Goal: Feedback & Contribution: Leave review/rating

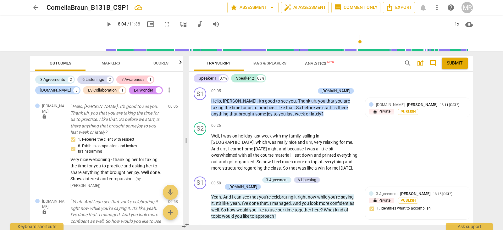
scroll to position [864, 0]
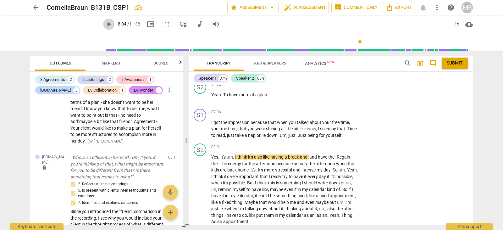
click at [113, 24] on span "play_arrow" at bounding box center [109, 24] width 8 height 8
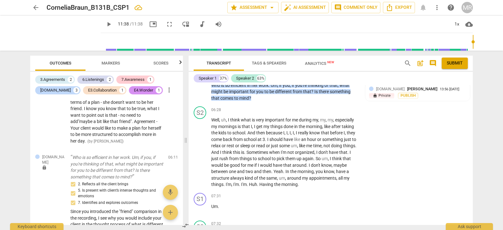
scroll to position [731, 0]
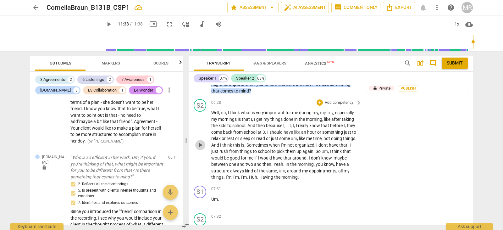
click at [200, 141] on span "play_arrow" at bounding box center [201, 145] width 8 height 8
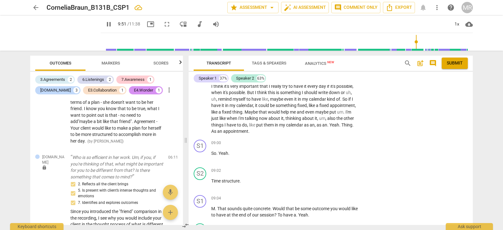
scroll to position [958, 0]
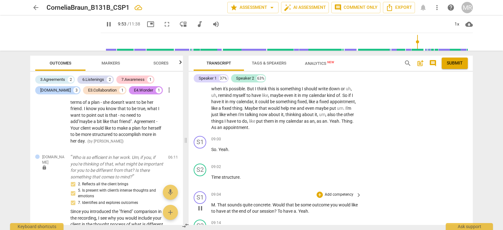
click at [349, 192] on p "Add competency" at bounding box center [339, 195] width 30 height 6
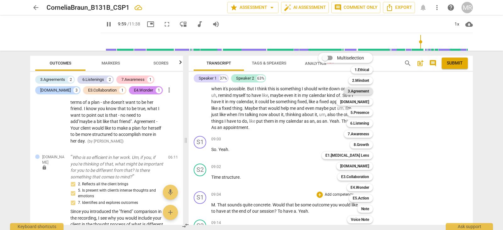
click at [365, 91] on b "3.Agreement" at bounding box center [358, 91] width 21 height 8
type input "600"
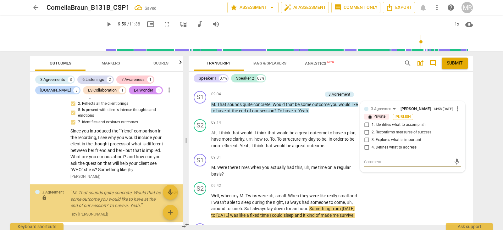
scroll to position [895, 0]
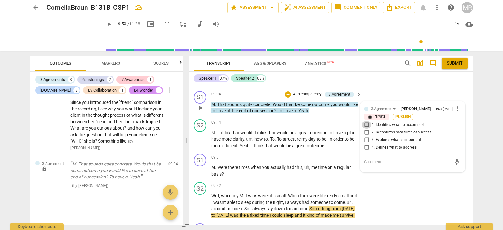
click at [366, 121] on input "1. Identifies what to accomplish" at bounding box center [367, 125] width 10 height 8
checkbox input "true"
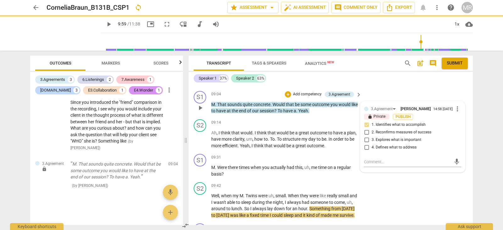
click at [316, 92] on p "Add competency" at bounding box center [308, 95] width 30 height 6
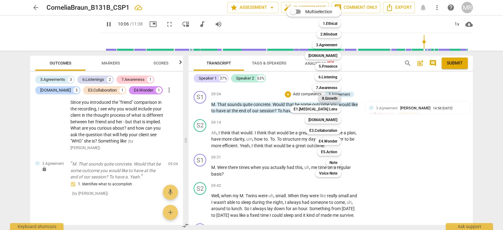
click at [333, 100] on b "8.Growth" at bounding box center [329, 99] width 15 height 8
type input "606"
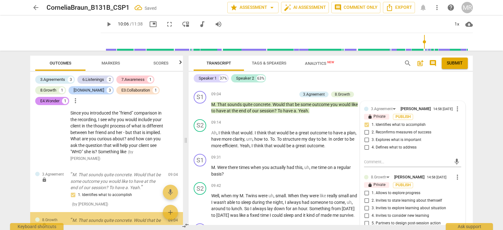
scroll to position [951, 0]
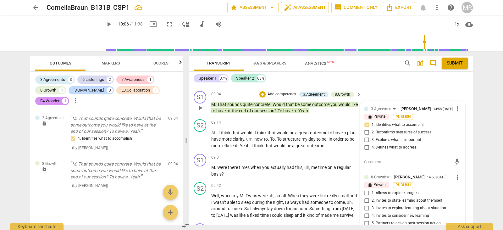
click at [427, 176] on div "14:58 [DATE]" at bounding box center [437, 178] width 20 height 4
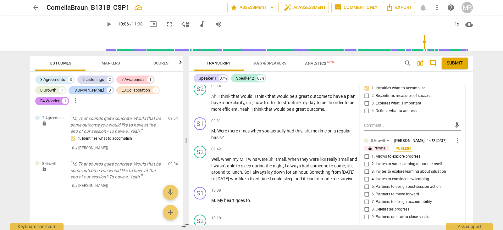
scroll to position [1096, 0]
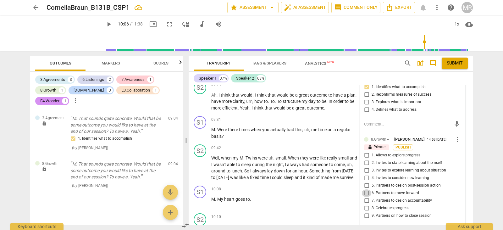
click at [367, 189] on input "6. Partners to move forward" at bounding box center [367, 193] width 10 height 8
checkbox input "true"
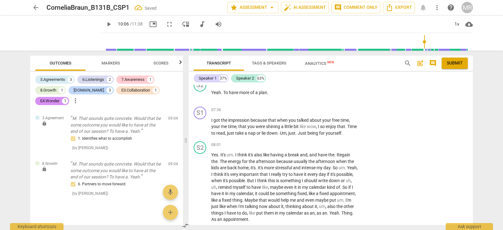
scroll to position [873, 0]
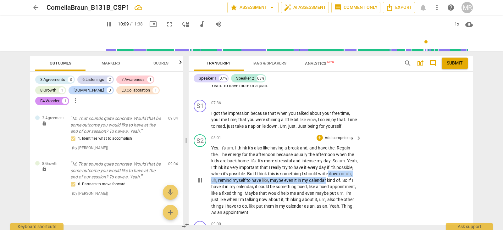
drag, startPoint x: 471, startPoint y: 170, endPoint x: 471, endPoint y: 176, distance: 6.0
click at [471, 176] on div "S2 play_arrow pause 08:01 + Add competency keyboard_arrow_right Yes . It's um .…" at bounding box center [331, 175] width 284 height 87
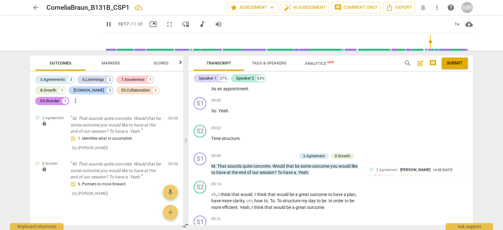
scroll to position [1014, 0]
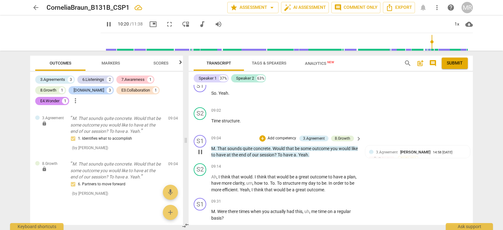
click at [282, 136] on p "Add competency" at bounding box center [282, 139] width 30 height 6
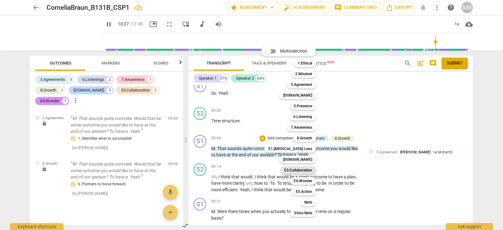
click at [307, 170] on b "E3.Collaboration" at bounding box center [298, 170] width 28 height 8
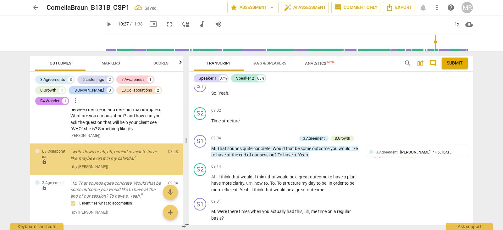
scroll to position [911, 0]
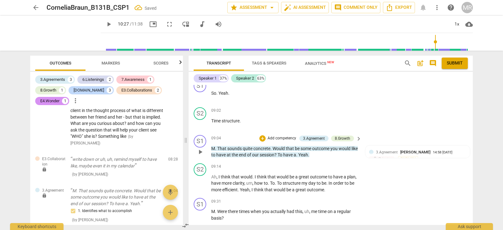
click at [294, 136] on p "Add competency" at bounding box center [282, 139] width 30 height 6
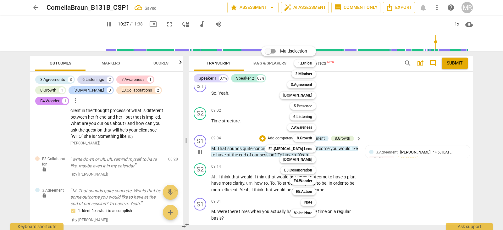
scroll to position [1401, 0]
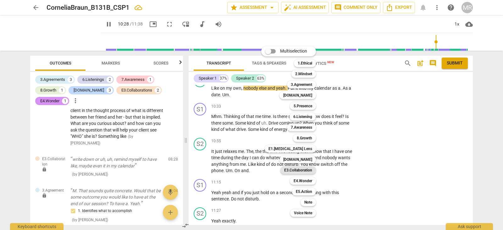
click at [297, 170] on b "E3.Collaboration" at bounding box center [298, 170] width 28 height 8
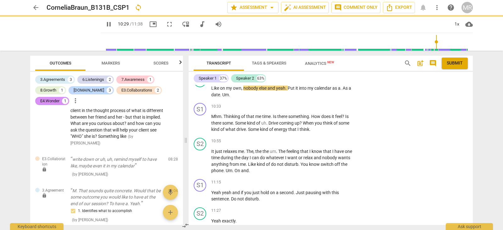
type input "629"
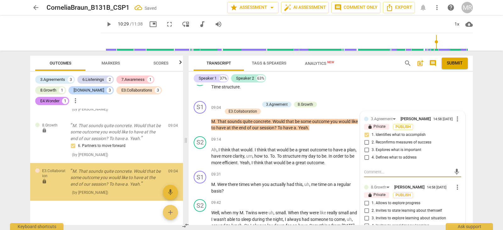
scroll to position [1028, 0]
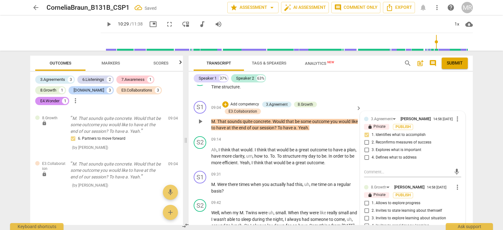
click at [440, 139] on label "2. Reconfirms measures of success" at bounding box center [410, 143] width 97 height 8
click at [372, 139] on input "2. Reconfirms measures of success" at bounding box center [367, 143] width 10 height 8
click at [440, 139] on label "2. Reconfirms measures of success" at bounding box center [410, 143] width 97 height 8
click at [372, 139] on input "2. Reconfirms measures of success" at bounding box center [367, 143] width 10 height 8
click at [440, 139] on label "2. Reconfirms measures of success" at bounding box center [410, 143] width 97 height 8
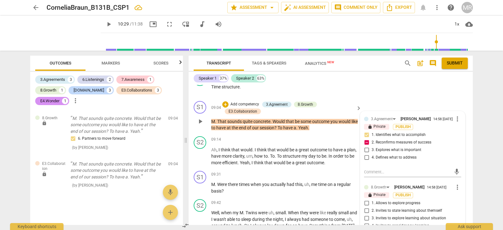
click at [372, 139] on input "2. Reconfirms measures of success" at bounding box center [367, 143] width 10 height 8
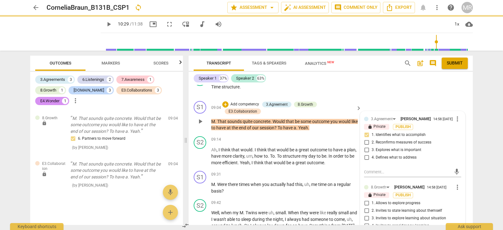
click at [440, 139] on label "2. Reconfirms measures of success" at bounding box center [410, 143] width 97 height 8
click at [372, 139] on input "2. Reconfirms measures of success" at bounding box center [367, 143] width 10 height 8
checkbox input "true"
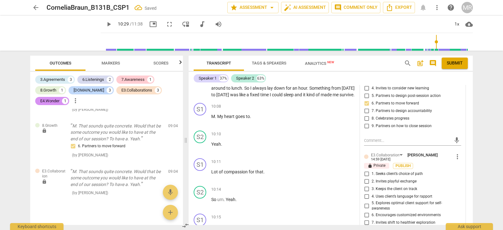
scroll to position [1212, 0]
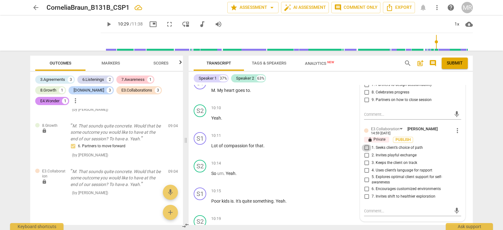
click at [367, 144] on input "1. Seeks client’s choice of path" at bounding box center [367, 148] width 10 height 8
checkbox input "true"
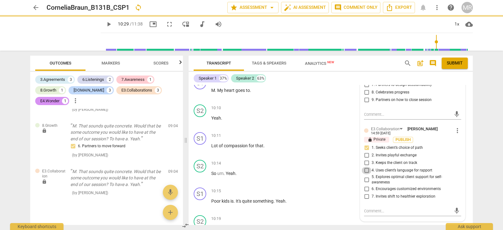
click at [365, 167] on input "4. Uses client’s language for rapport" at bounding box center [367, 171] width 10 height 8
checkbox input "true"
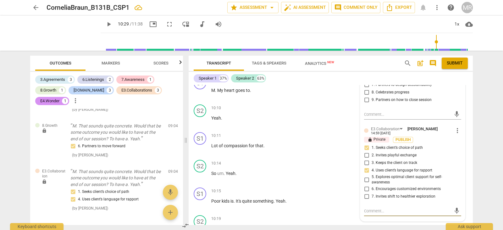
click at [375, 208] on textarea at bounding box center [407, 211] width 87 height 6
type textarea "A"
type textarea "AS"
type textarea "ASj"
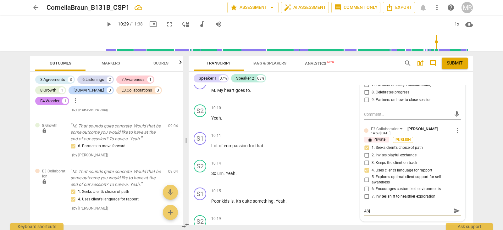
type textarea "ASju"
type textarea "ASjub"
type textarea "ASjubg"
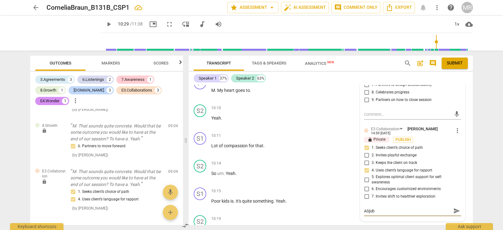
type textarea "ASjubg"
type textarea "ASjub"
type textarea "ASju"
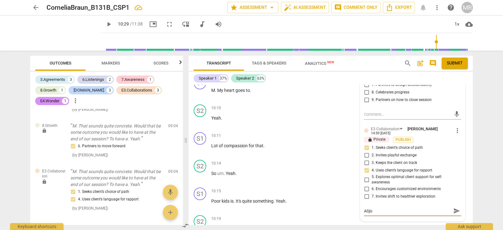
type textarea "ASj"
type textarea "AS"
type textarea "A"
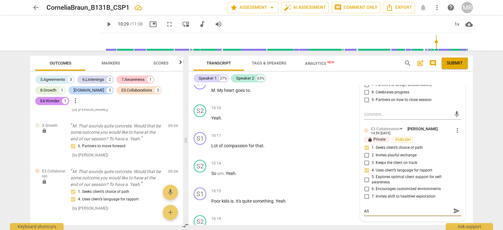
type textarea "A"
type textarea "Af"
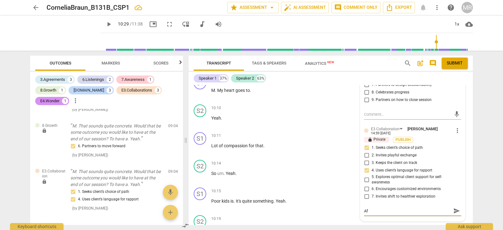
type textarea "Aft"
type textarea "Afte"
type textarea "After"
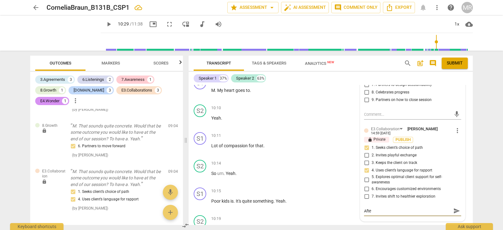
type textarea "After"
type textarea "After g"
type textarea "After gh"
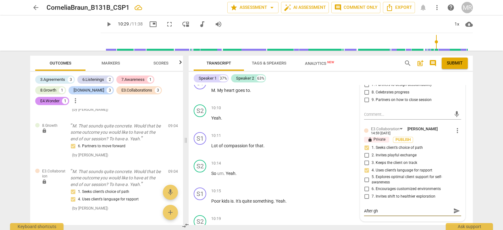
type textarea "After ghe"
type textarea "After ghe="
type textarea "After ghe"
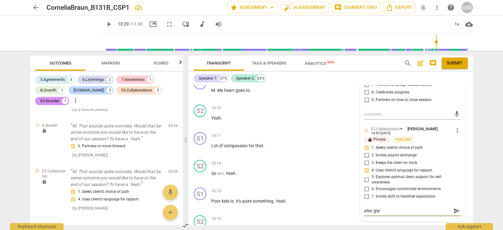
type textarea "After gh"
type textarea "After g"
type textarea "After"
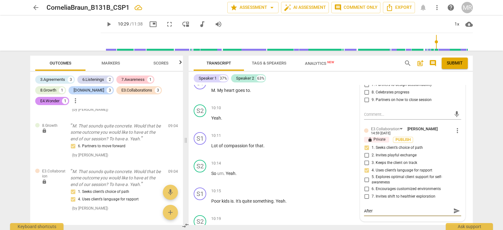
type textarea "After h"
type textarea "After he"
type textarea "After hea"
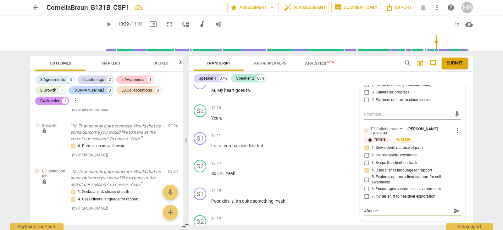
type textarea "After hea"
type textarea "After hear"
type textarea "After hearu"
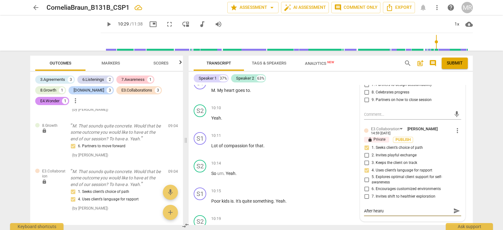
type textarea "After hearub"
type textarea "After hearubg"
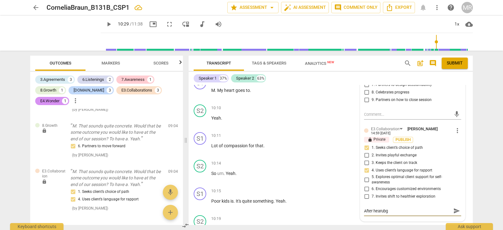
type textarea "After hearubg"
type textarea "After hearub"
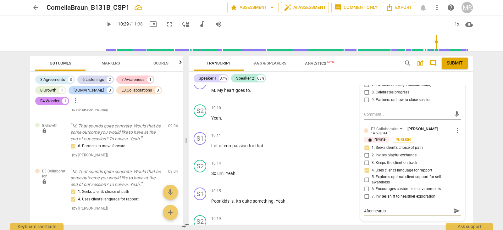
type textarea "After hearu"
type textarea "After hear"
type textarea "After heari"
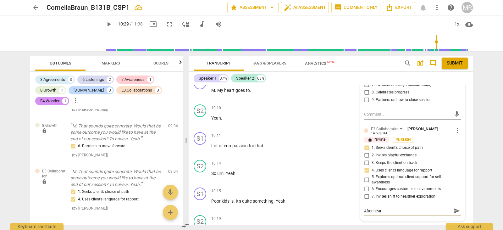
type textarea "After heari"
type textarea "After hearin"
type textarea "After hearing"
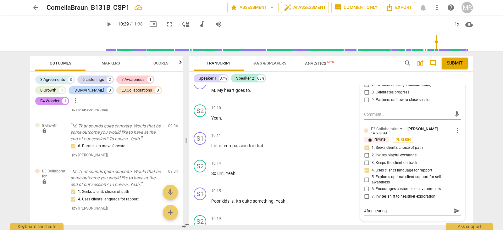
type textarea "After hearing"
type textarea "After hearing w"
type textarea "After hearing wh"
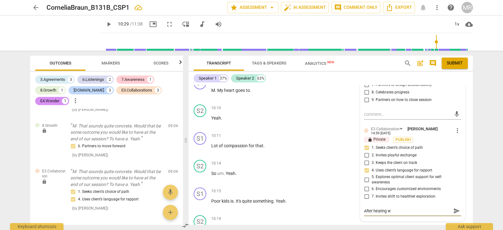
type textarea "After hearing wh"
type textarea "After hearing wha"
type textarea "After hearing what"
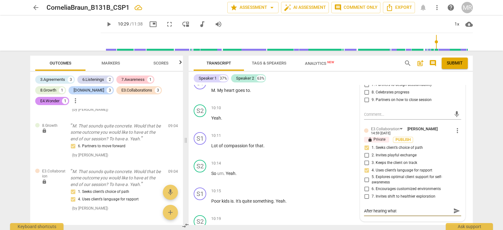
type textarea "After hearing what i"
type textarea "After hearing what is"
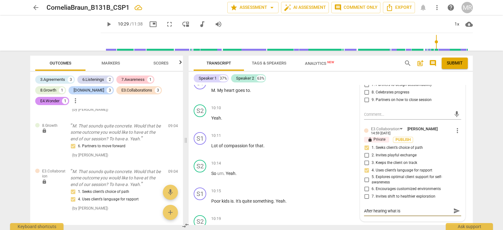
type textarea "After hearing what is"
type textarea "After hearing what is i"
type textarea "After hearing what is im"
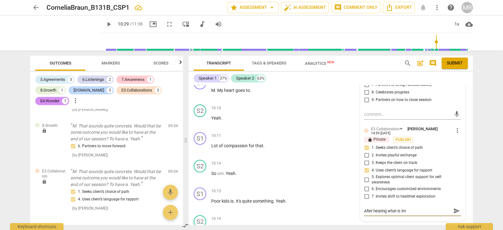
type textarea "After hearing what is imp"
type textarea "After hearing what is impo"
type textarea "After hearing what is impor"
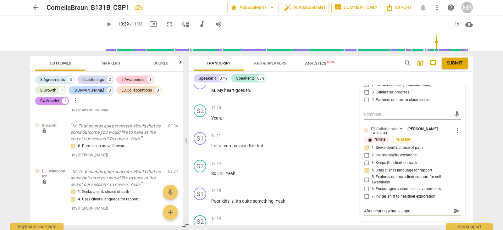
type textarea "After hearing what is impor"
type textarea "After hearing what is import"
type textarea "After hearing what is importa"
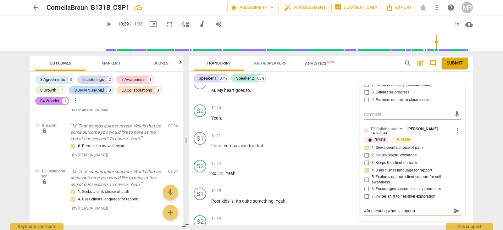
type textarea "After hearing what is importan"
type textarea "After hearing what is important"
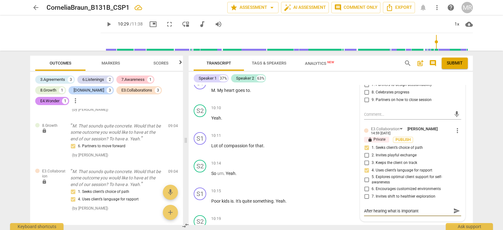
type textarea "After hearing what is important"
type textarea "After hearing what is important t"
type textarea "After hearing what is important to"
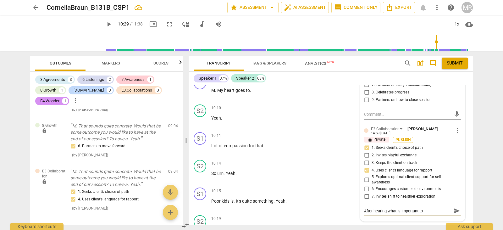
type textarea "After hearing what is important to"
type textarea "After hearing what is important to y"
type textarea "After hearing what is important to yo"
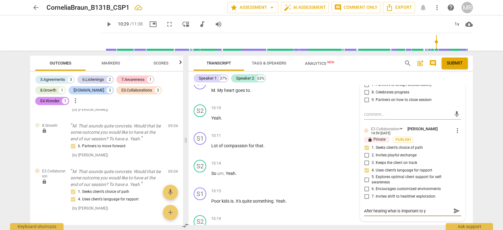
type textarea "After hearing what is important to yo"
type textarea "After hearing what is important to you"
type textarea "After hearing what is important to your"
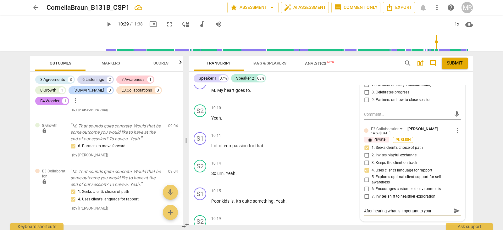
type textarea "After hearing what is important to your"
type textarea "After hearing what is important to your c"
type textarea "After hearing what is important to your ci"
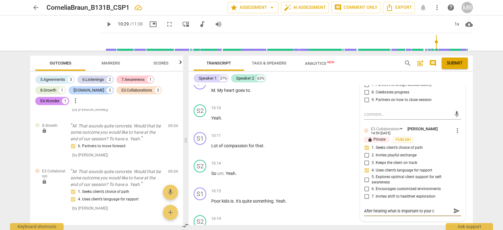
type textarea "After hearing what is important to your ci"
type textarea "After hearing what is important to your cie"
type textarea "After hearing what is important to your cien"
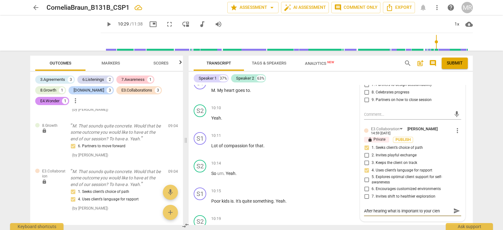
type textarea "After hearing what is important to your cient"
type textarea "After hearing what is important to your cientm"
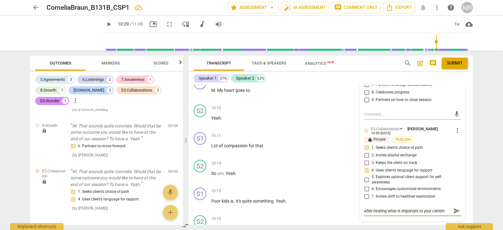
type textarea "After hearing what is important to your cientm"
type textarea "After hearing what is important to your cientm g"
type textarea "After hearing what is important to your cientm"
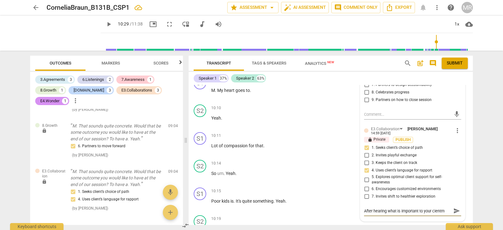
type textarea "After hearing what is important to your cientm"
type textarea "After hearing what is important to your cient"
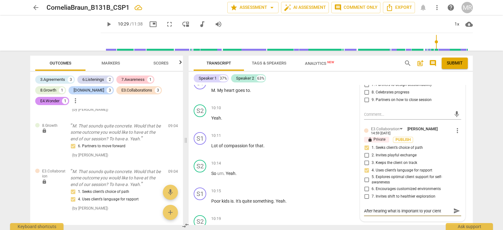
type textarea "After hearing what is important to your cient"
type textarea "After hearing what is important to your cient y"
type textarea "After hearing what is important to your cient yo"
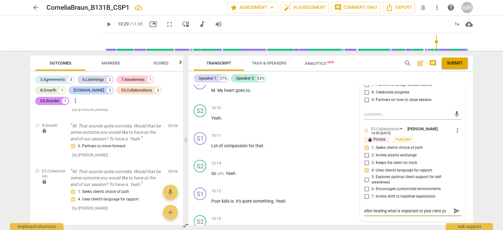
type textarea "After hearing what is important to your cient you"
type textarea "After hearing what is important to your cient you h"
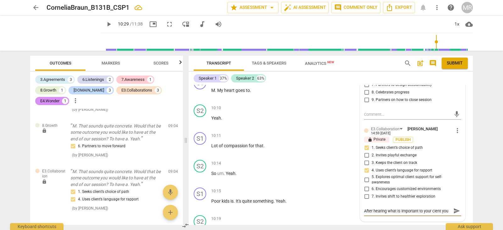
type textarea "After hearing what is important to your cient you h"
type textarea "After hearing what is important to your cient you"
type textarea "After hearing what is important to your cient you h"
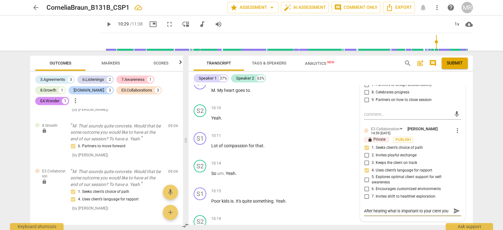
type textarea "After hearing what is important to your cient you h"
type textarea "After hearing what is important to your cient you ha"
type textarea "After hearing what is important to your cient you hav"
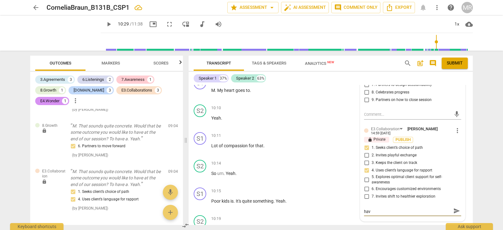
type textarea "After hearing what is important to your cient you have"
type textarea "After hearing what is important to your cient you have a"
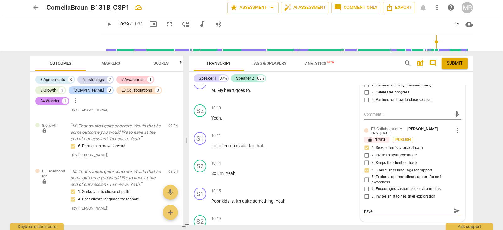
type textarea "After hearing what is important to your cient you have a"
type textarea "After hearing what is important to your cient you have a g"
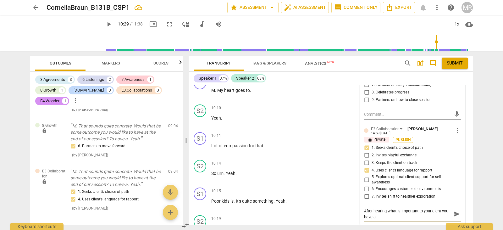
type textarea "After hearing what is important to your cient you have a g"
type textarea "After hearing what is important to your cient you have a gr"
type textarea "After hearing what is important to your cient you have a gre"
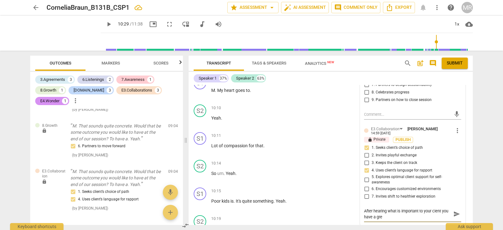
type textarea "After hearing what is important to your cient you have a grea"
type textarea "After hearing what is important to your cient you have a great"
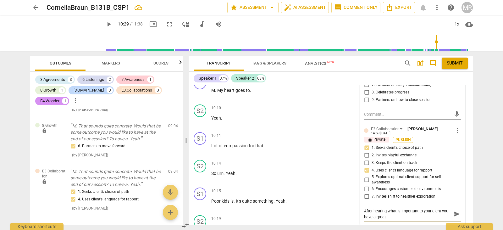
type textarea "After hearing what is important to your cient you have a great"
type textarea "After hearing what is important to your cient you have a great f"
click at [435, 208] on textarea "After hearing what is important to your cient you have a great follow up and r" at bounding box center [407, 214] width 87 height 12
drag, startPoint x: 427, startPoint y: 211, endPoint x: 366, endPoint y: 213, distance: 61.1
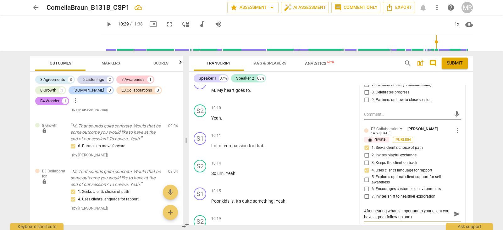
click at [366, 213] on textarea "After hearing what is important to your client you have a great follow up and r" at bounding box center [407, 214] width 87 height 12
drag, startPoint x: 373, startPoint y: 210, endPoint x: 404, endPoint y: 210, distance: 31.2
click at [404, 210] on textarea "After hearing what is important to your client you followed up with" at bounding box center [407, 214] width 87 height 12
click at [299, 177] on div "10:14 + Add competency keyboard_arrow_right So um . Yeah ." at bounding box center [286, 171] width 151 height 23
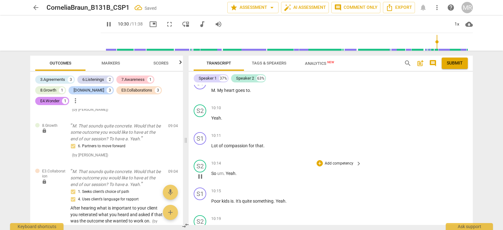
scroll to position [1408, 0]
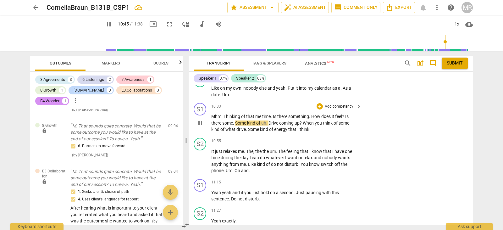
click at [337, 105] on p "Add competency" at bounding box center [339, 107] width 30 height 6
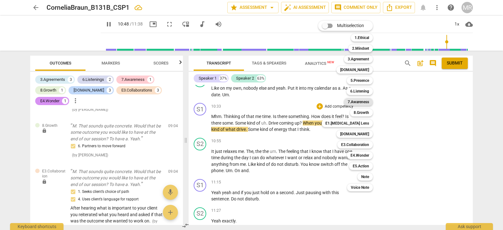
click at [357, 100] on b "7.Awareness" at bounding box center [358, 102] width 21 height 8
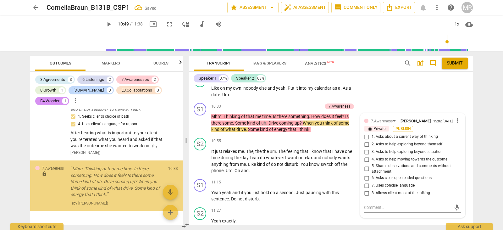
scroll to position [1121, 0]
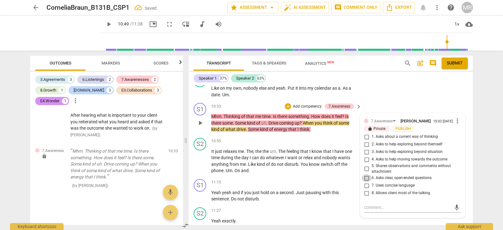
click at [366, 179] on input "6. Asks clear, open-ended questions" at bounding box center [367, 178] width 10 height 8
click at [373, 207] on textarea at bounding box center [407, 208] width 87 height 6
click at [364, 151] on input "3. Asks to help exploring beyond situation" at bounding box center [367, 152] width 10 height 8
click at [365, 207] on textarea at bounding box center [407, 208] width 87 height 6
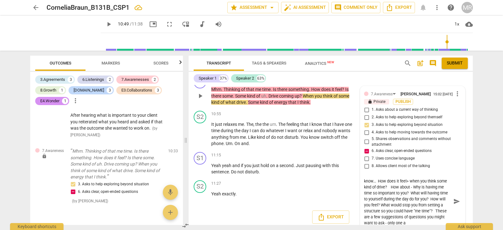
scroll to position [47, 0]
click at [204, 132] on span "play_arrow" at bounding box center [201, 134] width 8 height 8
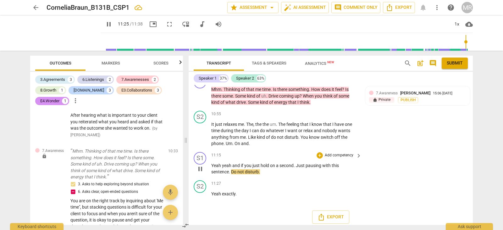
click at [332, 157] on p "Add competency" at bounding box center [339, 156] width 30 height 6
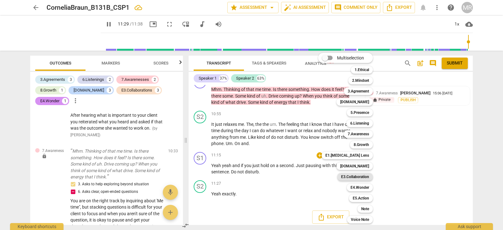
click at [353, 175] on b "E3.Collaboration" at bounding box center [355, 177] width 28 height 8
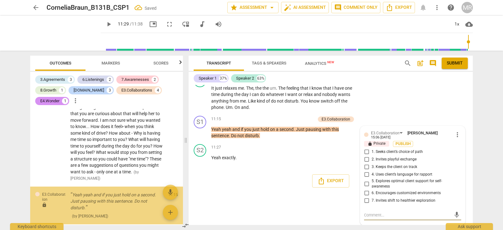
scroll to position [1271, 0]
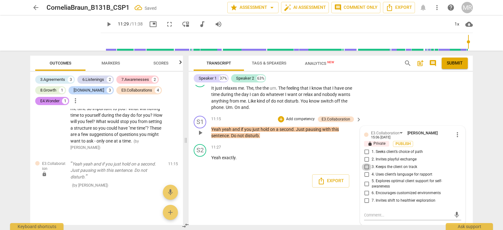
click at [367, 166] on input "3. Keeps the client on track" at bounding box center [367, 167] width 10 height 8
click at [367, 172] on input "4. Uses client’s language for rapport" at bounding box center [367, 175] width 10 height 8
click at [367, 180] on input "5. Explores optimal client support for self-awareness" at bounding box center [367, 184] width 10 height 8
click at [372, 210] on div "mic" at bounding box center [412, 215] width 97 height 10
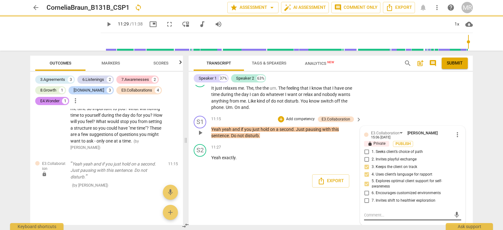
click at [369, 213] on textarea at bounding box center [407, 215] width 87 height 6
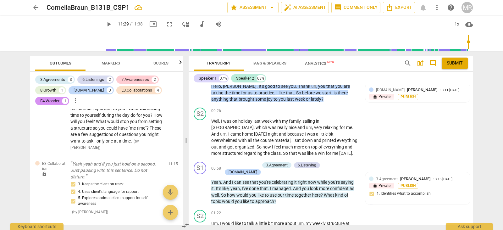
scroll to position [0, 0]
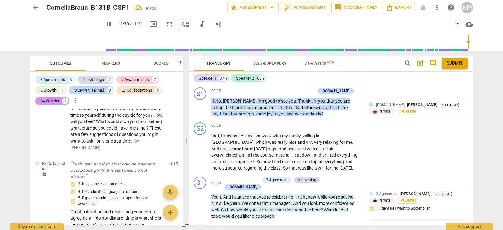
click at [471, 79] on div "Speaker 1 37% Speaker 2 63% S1 play_arrow pause 00:05 + Add competency [DOMAIN_…" at bounding box center [331, 148] width 284 height 153
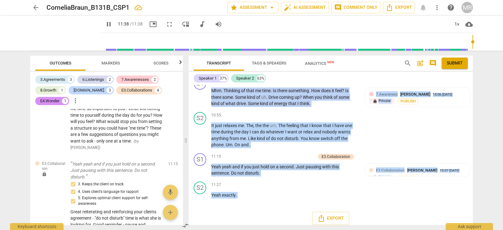
scroll to position [1438, 0]
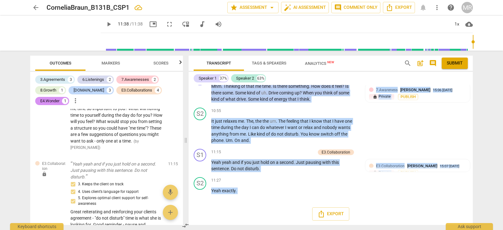
drag, startPoint x: 211, startPoint y: 95, endPoint x: 306, endPoint y: 218, distance: 156.1
click at [306, 218] on div "S1 play_arrow pause 00:05 + Add competency [DOMAIN_NAME] keyboard_arrow_right H…" at bounding box center [331, 155] width 284 height 140
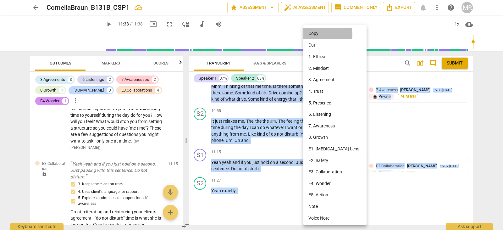
click at [322, 35] on li "Copy" at bounding box center [336, 34] width 65 height 12
copy div "Hello , [PERSON_NAME] . It's good to see you . Thank uh , you that you are taki…"
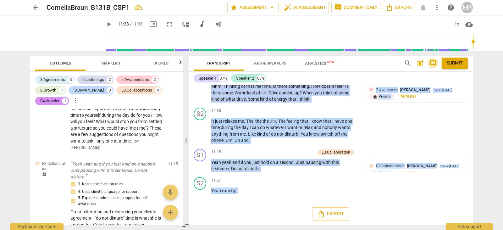
click at [430, 63] on span "comment" at bounding box center [433, 63] width 8 height 8
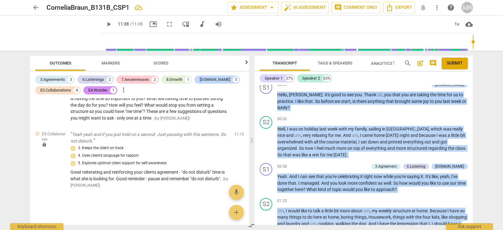
scroll to position [0, 0]
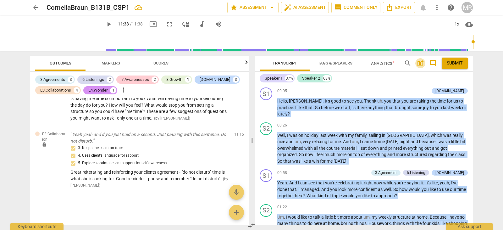
click at [422, 61] on span "post_add" at bounding box center [421, 63] width 8 height 8
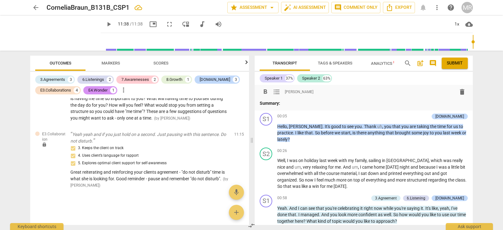
click at [433, 64] on span "comment" at bounding box center [433, 63] width 8 height 8
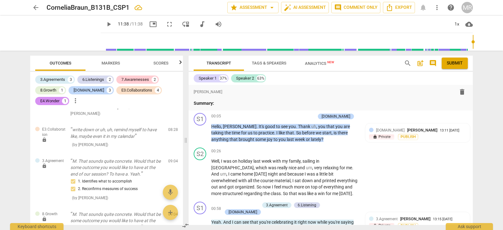
scroll to position [1271, 0]
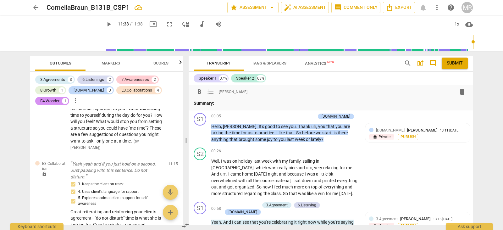
click at [223, 106] on p "Summary:" at bounding box center [331, 103] width 274 height 7
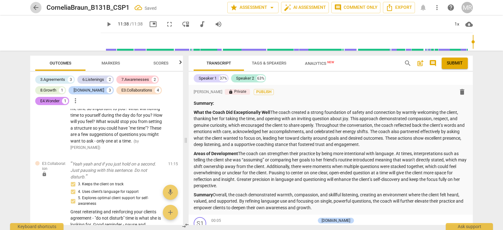
click at [38, 9] on span "arrow_back" at bounding box center [36, 8] width 8 height 8
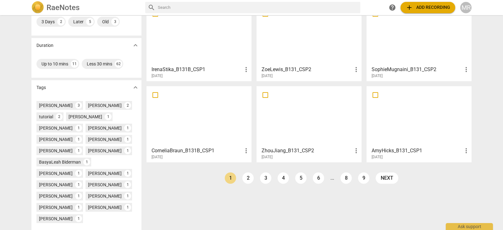
scroll to position [179, 0]
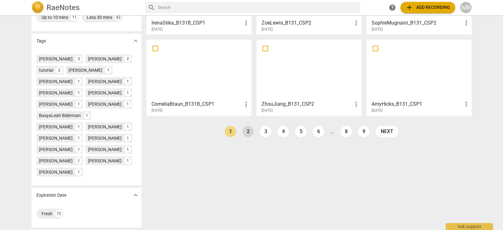
click at [244, 126] on link "2" at bounding box center [248, 131] width 11 height 11
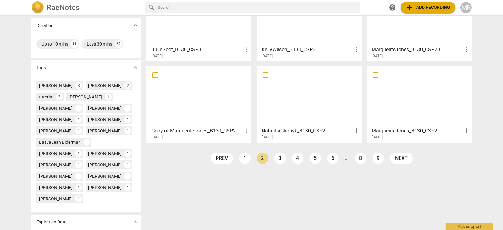
scroll to position [136, 0]
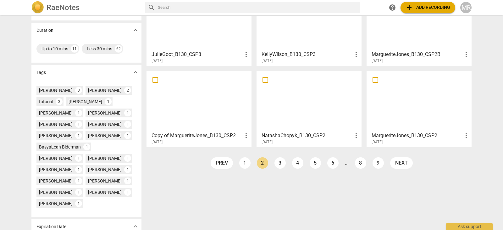
click at [290, 107] on div at bounding box center [309, 101] width 101 height 56
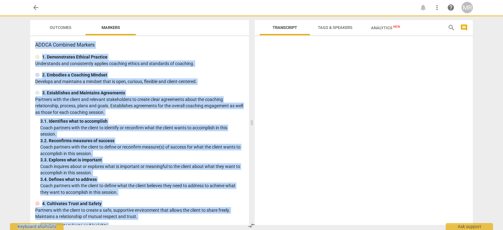
click at [290, 107] on div at bounding box center [364, 132] width 218 height 186
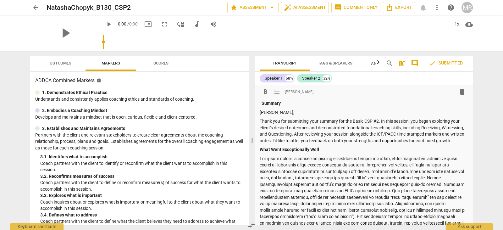
click at [296, 144] on p "Thank you for submitting your summary for the Basic CSP #2. In this session, yo…" at bounding box center [364, 131] width 208 height 26
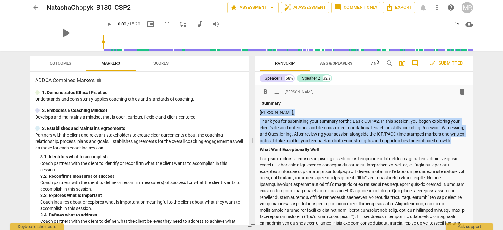
drag, startPoint x: 296, startPoint y: 146, endPoint x: 260, endPoint y: 113, distance: 49.4
copy div "[PERSON_NAME], Thank you for submitting your summary for the Basic CSP #2. In t…"
click at [36, 8] on span "arrow_back" at bounding box center [36, 8] width 8 height 8
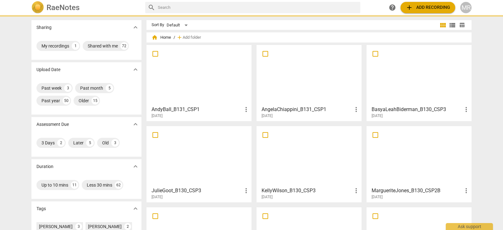
scroll to position [179, 0]
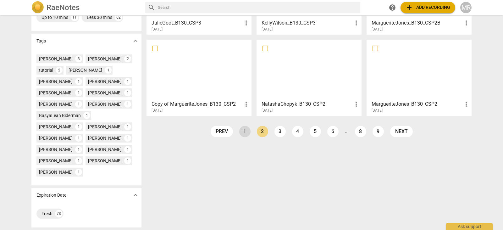
click at [241, 126] on link "1" at bounding box center [244, 131] width 11 height 11
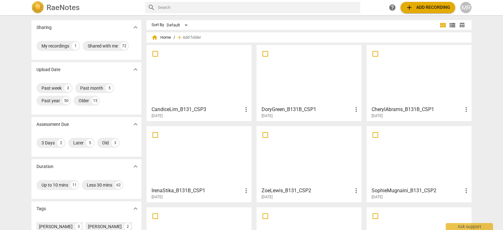
click at [502, 125] on div "Sharing expand_more My recordings 1 Shared with me 72 Upload Date expand_more P…" at bounding box center [251, 123] width 503 height 214
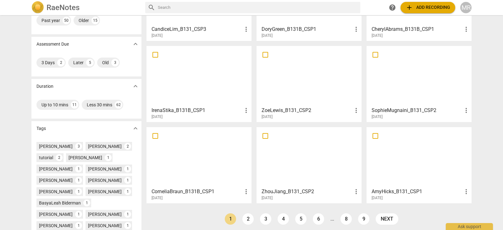
scroll to position [77, 0]
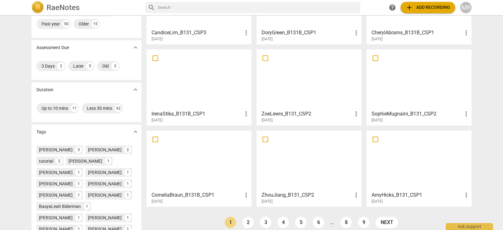
click at [209, 173] on div at bounding box center [199, 161] width 101 height 56
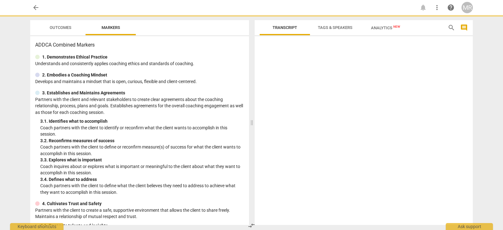
click at [209, 173] on p "Coach inquires about or explores what is important or meaningful to the client …" at bounding box center [142, 169] width 204 height 13
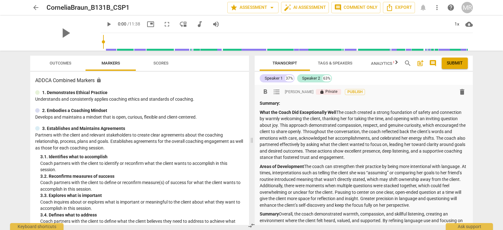
click at [290, 104] on p "Summary:" at bounding box center [364, 103] width 208 height 7
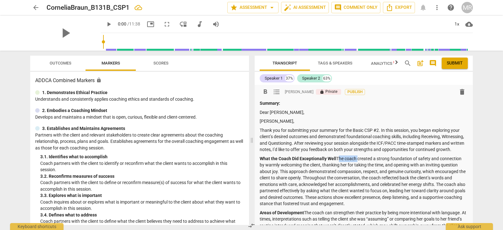
drag, startPoint x: 337, startPoint y: 164, endPoint x: 357, endPoint y: 165, distance: 20.1
click at [357, 165] on p "What the Coach Did Exceptionally Well The coach created a strong foundation of …" at bounding box center [364, 181] width 208 height 52
drag, startPoint x: 370, startPoint y: 185, endPoint x: 390, endPoint y: 186, distance: 20.8
click at [390, 186] on p "What the Coach Did Exceptionally Well You created a strong foundation of safety…" at bounding box center [364, 181] width 208 height 52
click at [439, 191] on p "What the Coach Did Exceptionally Well You created a strong foundation of safety…" at bounding box center [364, 181] width 208 height 52
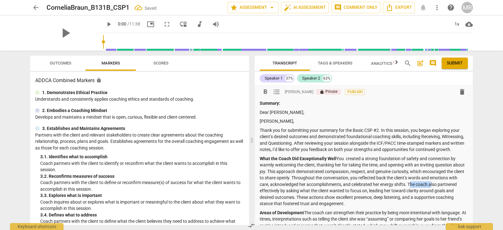
drag, startPoint x: 439, startPoint y: 191, endPoint x: 459, endPoint y: 190, distance: 19.5
click at [459, 190] on p "What the Coach Did Exceptionally Well You created a strong foundation of safety…" at bounding box center [364, 181] width 208 height 52
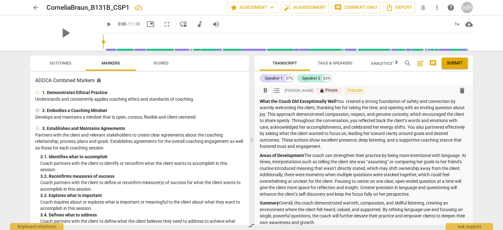
scroll to position [64, 0]
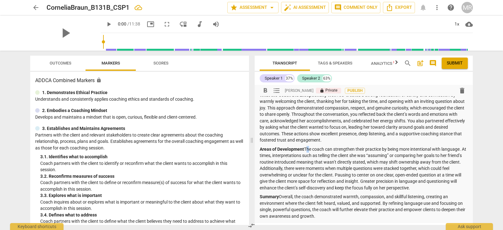
click at [305, 155] on p "Areas of Development The coach can strengthen their practice by being more inte…" at bounding box center [364, 168] width 208 height 45
drag, startPoint x: 305, startPoint y: 155, endPoint x: 326, endPoint y: 155, distance: 20.8
click at [326, 155] on p "Areas of Development The coach can strengthen their practice by being more inte…" at bounding box center [364, 168] width 208 height 45
drag, startPoint x: 345, startPoint y: 154, endPoint x: 355, endPoint y: 154, distance: 9.4
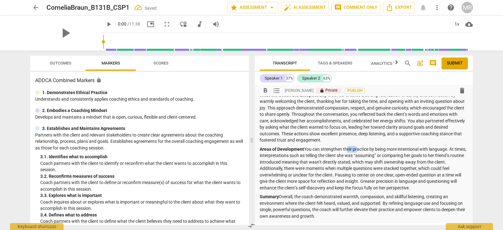
click at [355, 154] on p "Areas of Development You can strengthen their practice by being more intentiona…" at bounding box center [364, 168] width 208 height 45
click at [367, 143] on p "What the Coach Did Exceptionally Well You created a strong foundation of safety…" at bounding box center [364, 118] width 208 height 52
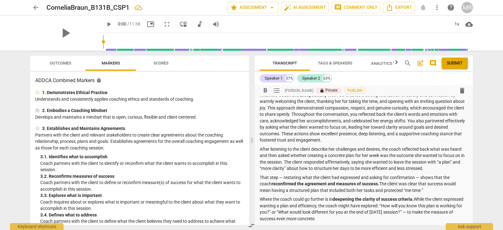
scroll to position [68, 0]
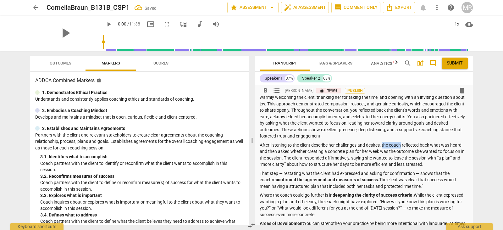
drag, startPoint x: 384, startPoint y: 151, endPoint x: 404, endPoint y: 151, distance: 19.5
click at [404, 151] on p "After listening to the client describe her challenges and desires, the coach re…" at bounding box center [364, 155] width 208 height 26
click at [259, 150] on div "format_bold format_list_bulleted [PERSON_NAME] lock Private Publish delete Summ…" at bounding box center [364, 157] width 218 height 280
click at [260, 151] on p "After listening to the client describe her challenges and desires, you reflecte…" at bounding box center [364, 155] width 208 height 26
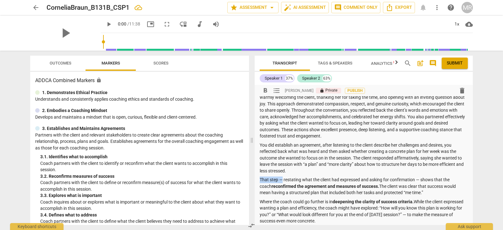
drag, startPoint x: 283, startPoint y: 185, endPoint x: 258, endPoint y: 186, distance: 24.5
click at [258, 186] on div "format_bold format_list_bulleted [PERSON_NAME] lock Private Publish delete Summ…" at bounding box center [364, 160] width 218 height 287
click at [400, 186] on p "Restating what the client had expressed and asking for confirmation — shows tha…" at bounding box center [364, 187] width 208 height 20
drag, startPoint x: 419, startPoint y: 186, endPoint x: 468, endPoint y: 185, distance: 48.8
click at [468, 185] on div "format_bold format_list_bulleted [PERSON_NAME] lock Private Publish delete Summ…" at bounding box center [364, 160] width 218 height 287
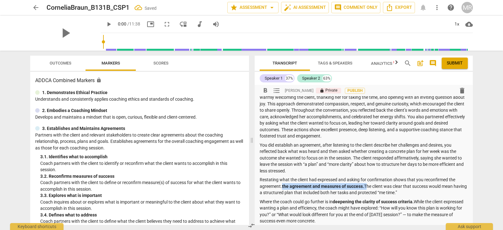
drag, startPoint x: 367, startPoint y: 192, endPoint x: 281, endPoint y: 190, distance: 86.5
click at [281, 190] on p "Restating what the client had expressed and asking for confirmation shows that …" at bounding box center [364, 187] width 208 height 20
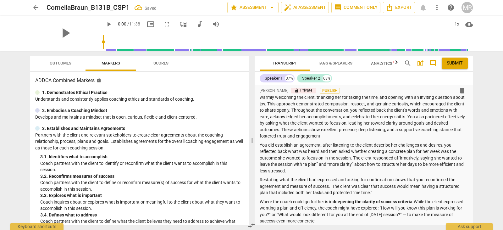
click at [473, 103] on div "Transcript Tags & Speakers Analytics New search post_add comment Submit Speaker…" at bounding box center [365, 140] width 226 height 179
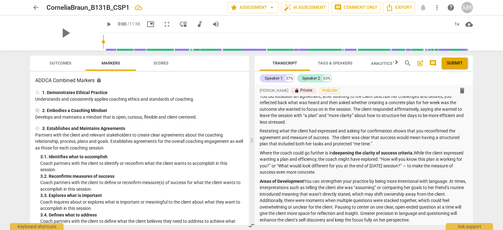
scroll to position [132, 0]
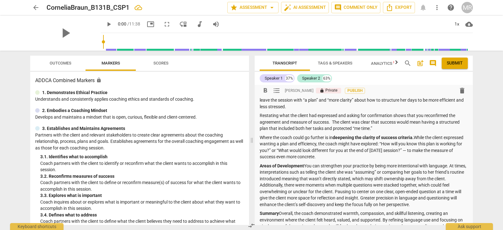
drag, startPoint x: 260, startPoint y: 143, endPoint x: 342, endPoint y: 160, distance: 84.0
click at [342, 160] on p "Where the coach could go further is in deepening the clarity of success criteri…" at bounding box center [364, 147] width 208 height 26
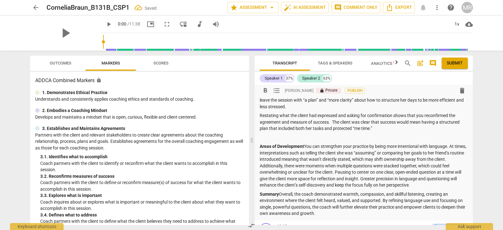
click at [336, 141] on p at bounding box center [364, 137] width 208 height 7
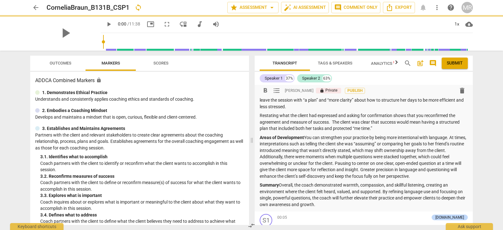
click at [427, 180] on p "Areas of Development You can strengthen your practice by being more intentional…" at bounding box center [364, 156] width 208 height 45
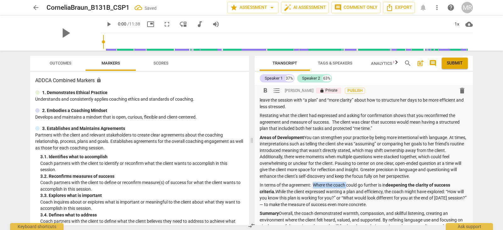
drag, startPoint x: 314, startPoint y: 191, endPoint x: 349, endPoint y: 191, distance: 34.6
click at [349, 191] on p "In terms of the agreement: Where the coach could go further is in deepening the…" at bounding box center [364, 195] width 208 height 26
drag, startPoint x: 354, startPoint y: 192, endPoint x: 361, endPoint y: 193, distance: 7.6
click at [361, 193] on p "In terms of the agreement: You could go further is in deepening the clarity of …" at bounding box center [364, 195] width 208 height 26
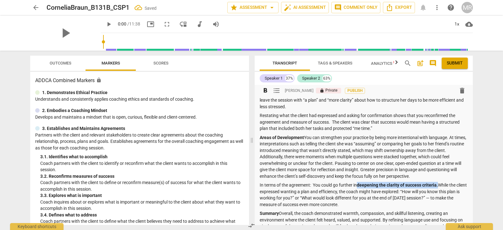
drag, startPoint x: 360, startPoint y: 191, endPoint x: 440, endPoint y: 191, distance: 79.3
click at [438, 188] on strong "deepening the clarity of success criteria." at bounding box center [397, 184] width 81 height 5
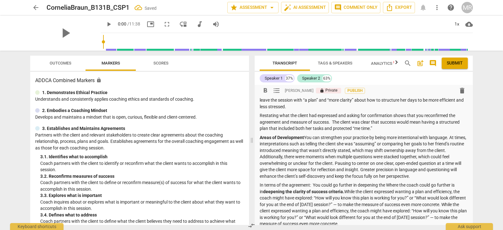
click at [387, 191] on p "In terms of the agreement: You could go further in deepening the Where the coac…" at bounding box center [364, 204] width 208 height 45
click at [440, 192] on p "In terms of the agreement: You could go further in deepening the clarity of suc…" at bounding box center [364, 204] width 208 height 45
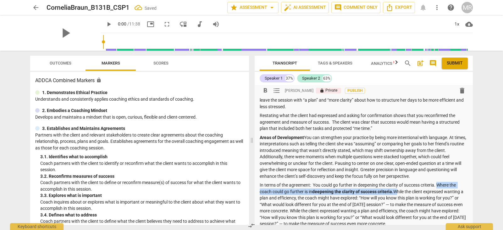
drag, startPoint x: 440, startPoint y: 192, endPoint x: 395, endPoint y: 197, distance: 45.6
click at [395, 197] on p "In terms of the agreement: You could go further in deepening the clarity of suc…" at bounding box center [364, 204] width 208 height 45
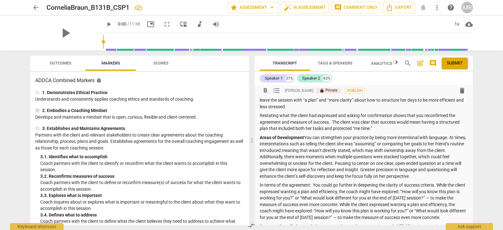
click at [445, 206] on p "In terms of the agreement: You could go further in deepening the clarity of suc…" at bounding box center [364, 201] width 208 height 39
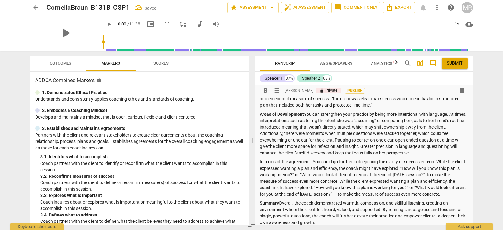
scroll to position [161, 0]
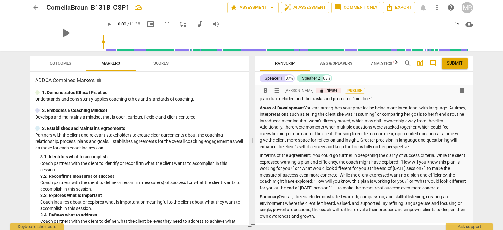
drag, startPoint x: 353, startPoint y: 194, endPoint x: 468, endPoint y: 192, distance: 114.5
click at [468, 192] on div "format_bold format_list_bulleted [PERSON_NAME] lock Private Publish delete Summ…" at bounding box center [364, 74] width 218 height 300
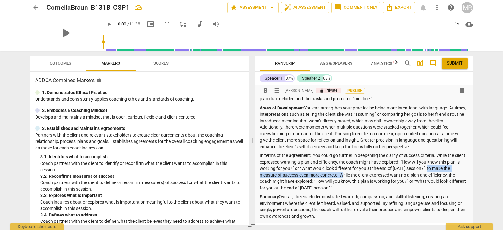
drag, startPoint x: 442, startPoint y: 175, endPoint x: 348, endPoint y: 180, distance: 94.2
click at [348, 180] on p "In terms of the agreement: You could go further in deepening the clarity of suc…" at bounding box center [364, 171] width 208 height 39
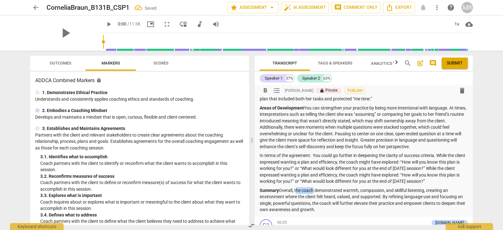
drag, startPoint x: 295, startPoint y: 196, endPoint x: 317, endPoint y: 196, distance: 21.4
click at [317, 196] on p "Summary Overall, the coach demonstrated warmth, compassion, and skillful listen…" at bounding box center [364, 200] width 208 height 26
drag, startPoint x: 300, startPoint y: 209, endPoint x: 321, endPoint y: 210, distance: 21.4
click at [321, 210] on p "Summary Overall, you demonstrated warmth, compassion, and skillful listening, c…" at bounding box center [364, 200] width 208 height 26
drag, startPoint x: 347, startPoint y: 209, endPoint x: 354, endPoint y: 208, distance: 7.2
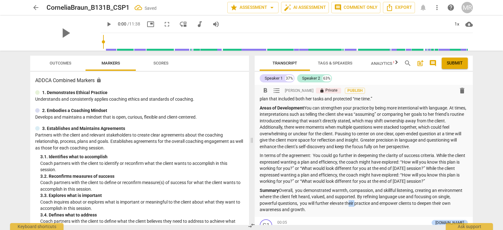
click at [354, 208] on p "Summary Overall, you demonstrated warmth, compassion, and skillful listening, c…" at bounding box center [364, 200] width 208 height 26
drag, startPoint x: 484, startPoint y: 205, endPoint x: 485, endPoint y: 162, distance: 43.1
click at [485, 162] on div "arrow_back CorneliaBraun_B131B_CSP1 Saved star Assessment arrow_drop_down auto_…" at bounding box center [251, 115] width 503 height 230
click at [36, 8] on span "arrow_back" at bounding box center [36, 8] width 8 height 8
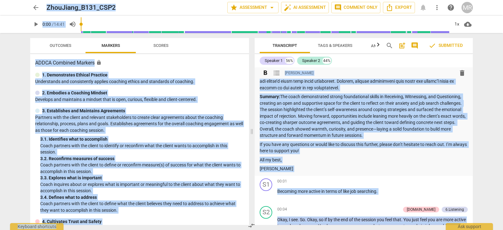
scroll to position [176, 0]
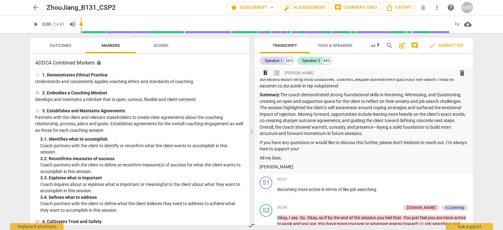
click at [261, 147] on p "If you have any questions or would like to discuss this further, please don’t h…" at bounding box center [364, 145] width 208 height 13
click at [259, 149] on div "format_bold format_list_bulleted [PERSON_NAME] delete Summary: Dear [PERSON_NAM…" at bounding box center [364, 32] width 218 height 283
click at [260, 147] on div "format_bold format_list_bulleted [PERSON_NAME] delete Summary: Dear [PERSON_NAM…" at bounding box center [364, 32] width 218 height 283
click at [272, 170] on p "[PERSON_NAME]" at bounding box center [364, 167] width 208 height 7
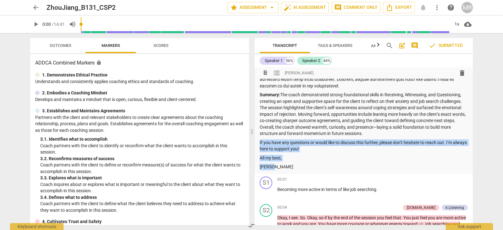
drag, startPoint x: 272, startPoint y: 172, endPoint x: 260, endPoint y: 149, distance: 25.6
click at [260, 149] on div "format_bold format_list_bulleted [PERSON_NAME] delete Summary: Dear [PERSON_NAM…" at bounding box center [364, 32] width 218 height 283
copy div "If you have any questions or would like to discuss this further, please don’t h…"
click at [35, 8] on span "arrow_back" at bounding box center [36, 8] width 8 height 8
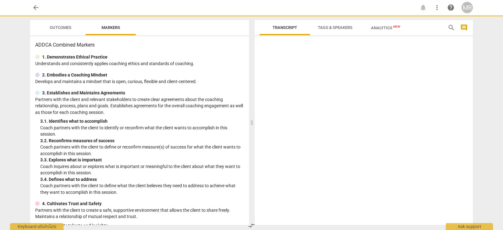
click at [315, 218] on div at bounding box center [364, 132] width 218 height 186
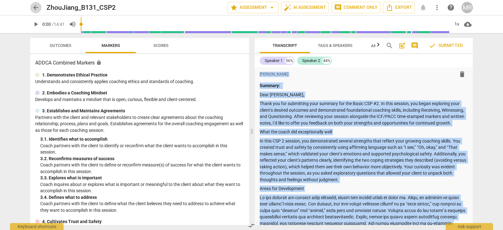
click at [37, 6] on span "arrow_back" at bounding box center [36, 8] width 8 height 8
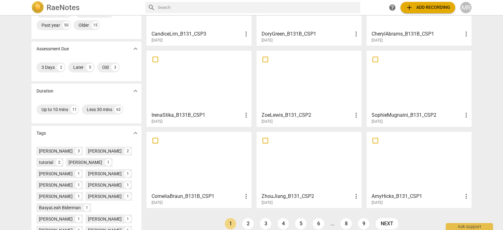
scroll to position [76, 0]
click at [226, 164] on div at bounding box center [199, 161] width 101 height 56
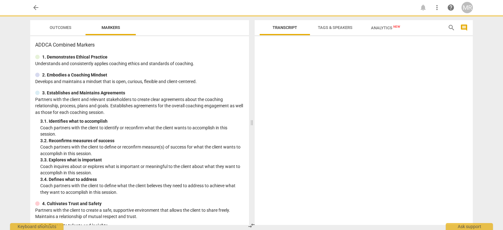
click at [226, 164] on p "Coach inquires about or explores what is important or meaningful to the client …" at bounding box center [142, 169] width 204 height 13
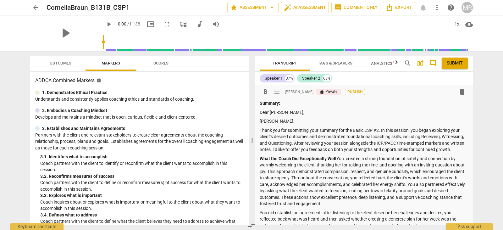
drag, startPoint x: 285, startPoint y: 123, endPoint x: 254, endPoint y: 121, distance: 31.6
click at [254, 121] on div "Transcript Tags & Speakers Analytics New search post_add comment Submit Speaker…" at bounding box center [365, 140] width 226 height 179
drag, startPoint x: 285, startPoint y: 119, endPoint x: 256, endPoint y: 120, distance: 28.7
click at [256, 120] on div "format_bold format_list_bulleted [PERSON_NAME] lock Private Publish delete Summ…" at bounding box center [364, 231] width 218 height 293
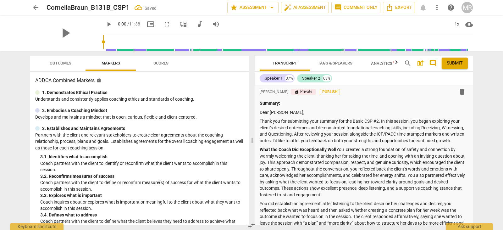
click at [471, 90] on div "format_bold format_list_bulleted [PERSON_NAME] lock Private Publish delete Summ…" at bounding box center [364, 155] width 218 height 140
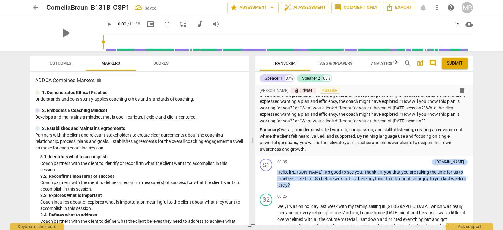
scroll to position [170, 0]
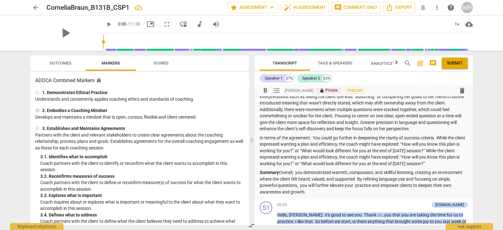
click at [308, 195] on p "Summary Overall, you demonstrated warmth, compassion, and skillful listening, c…" at bounding box center [364, 182] width 208 height 26
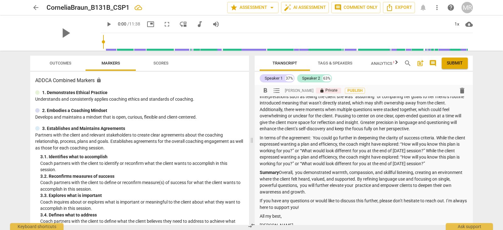
scroll to position [181, 0]
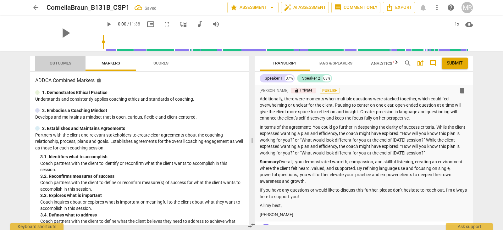
click at [63, 63] on span "Outcomes" at bounding box center [61, 63] width 22 height 5
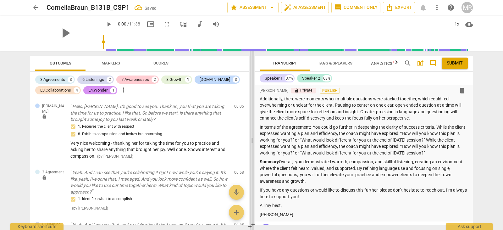
drag, startPoint x: 252, startPoint y: 141, endPoint x: 277, endPoint y: 149, distance: 27.0
click at [254, 149] on span at bounding box center [252, 140] width 4 height 179
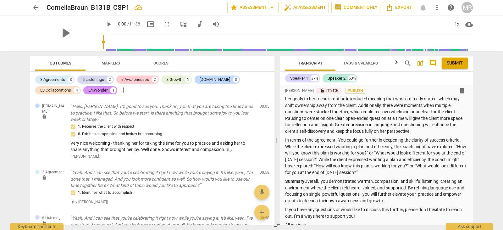
click at [273, 109] on div "[DOMAIN_NAME] lock Hello, [PERSON_NAME]. It's good to see you. Thank uh, you th…" at bounding box center [152, 161] width 244 height 127
click at [253, 107] on span "edit" at bounding box center [254, 108] width 8 height 8
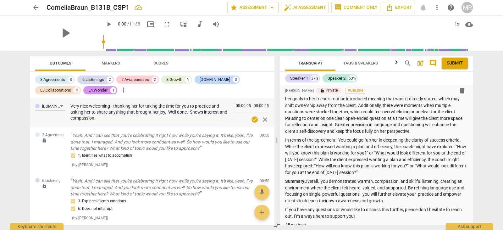
drag, startPoint x: 105, startPoint y: 120, endPoint x: 64, endPoint y: 105, distance: 43.7
click at [64, 105] on div "[DOMAIN_NAME] Very nice welcoming - thanking her for taking the time for you to…" at bounding box center [152, 112] width 244 height 29
paste textarea "A warm and thoughtful welcome—thanking her for taking the time to practice and …"
click at [137, 106] on textarea "A warm and thoughtful welcome—thanking her for taking the time to practice and …" at bounding box center [150, 112] width 160 height 18
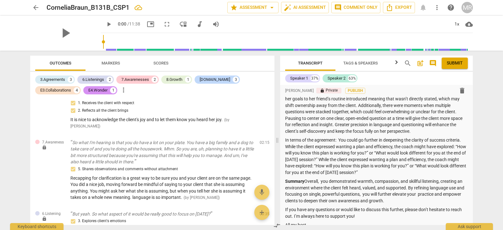
scroll to position [116, 0]
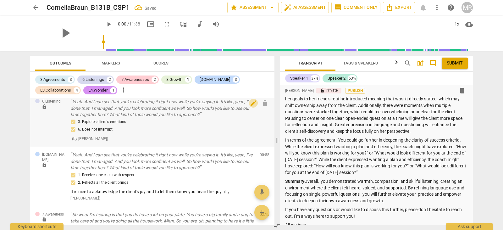
click at [250, 104] on span "edit" at bounding box center [254, 103] width 8 height 8
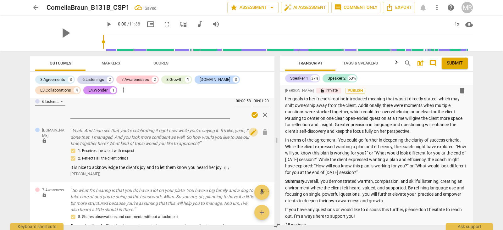
click at [250, 134] on span "edit" at bounding box center [254, 132] width 8 height 8
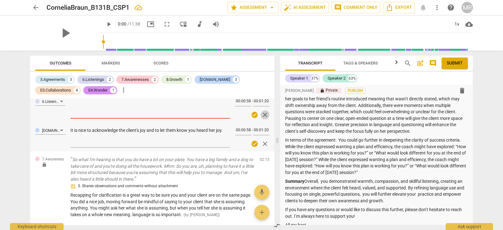
click at [262, 110] on button "close" at bounding box center [265, 114] width 9 height 9
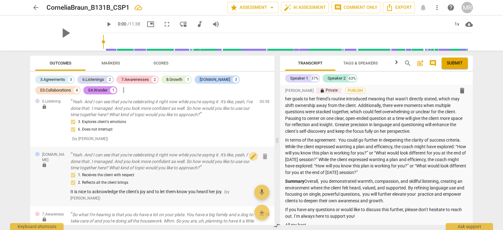
click at [250, 158] on span "edit" at bounding box center [254, 157] width 8 height 8
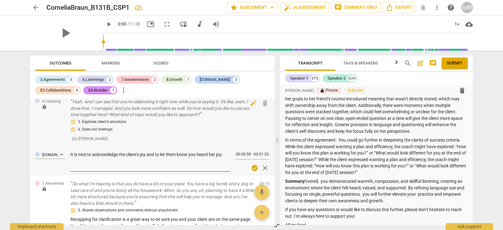
drag, startPoint x: 226, startPoint y: 155, endPoint x: 67, endPoint y: 145, distance: 158.9
click at [67, 145] on div "[DOMAIN_NAME] lock Hello, [PERSON_NAME]. It's good to see you. Thank uh, you th…" at bounding box center [152, 161] width 244 height 127
click at [85, 154] on textarea "It is nice to acknowledge the client's joy and to let them know you heard her j…" at bounding box center [150, 161] width 160 height 18
click at [70, 154] on div "[DOMAIN_NAME] It is nice to acknowledge the client's joy and to let them know y…" at bounding box center [152, 161] width 244 height 29
drag, startPoint x: 77, startPoint y: 157, endPoint x: 225, endPoint y: 154, distance: 148.5
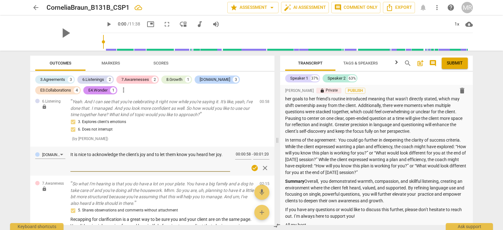
click at [225, 154] on textarea "It is nice to acknowledge the client's joy and to let them know you heard her j…" at bounding box center [150, 161] width 160 height 18
paste textarea "was a nice touch to acknowledge the client’s joy and reflect back that you trul…"
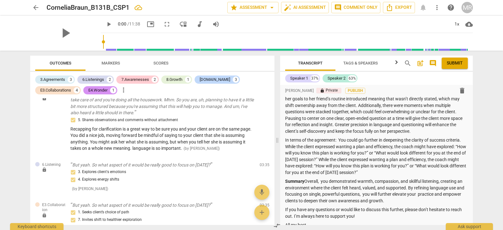
scroll to position [235, 0]
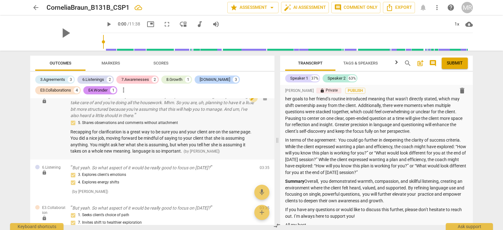
click at [250, 98] on span "edit" at bounding box center [254, 98] width 8 height 8
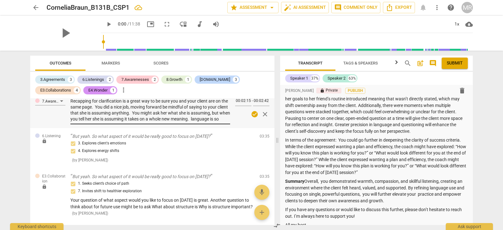
click at [70, 99] on div "7.Awareness Recapping for clarification is a great way to be sure you and your …" at bounding box center [152, 110] width 244 height 35
click at [70, 99] on textarea "Recapping for clarification is a great way to be sure you and your client are o…" at bounding box center [150, 110] width 160 height 24
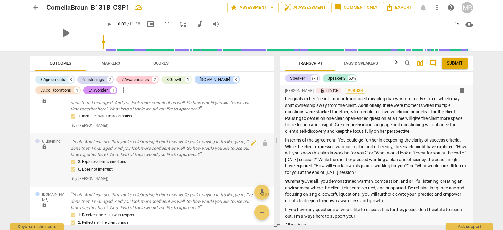
scroll to position [70, 0]
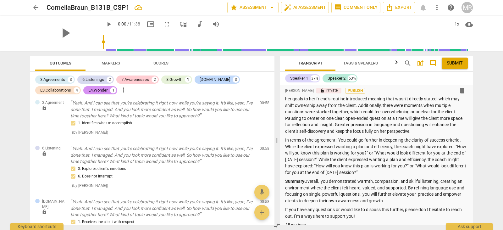
drag, startPoint x: 70, startPoint y: 99, endPoint x: 170, endPoint y: 226, distance: 161.1
click at [170, 226] on div "Outcomes Markers Scores 3.Agreements 3 6.Listenings 2 7.Awarenesses 2 8.Growth …" at bounding box center [151, 140] width 252 height 179
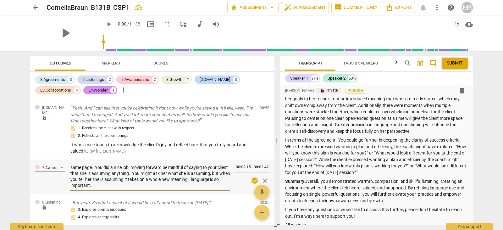
scroll to position [0, 0]
drag, startPoint x: 210, startPoint y: 187, endPoint x: 52, endPoint y: 171, distance: 158.8
click at [52, 171] on div "7.Awareness Recapping for clarification is a great way to be sure you and your …" at bounding box center [152, 177] width 244 height 35
click at [69, 168] on div "7.Awareness Recapping for clarification is a great way to be sure you and your …" at bounding box center [152, 177] width 244 height 35
drag, startPoint x: 71, startPoint y: 167, endPoint x: 218, endPoint y: 187, distance: 148.3
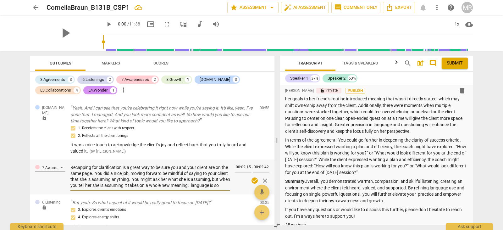
click at [218, 187] on textarea "Recapping for clarification is a great way to be sure you and your client are o…" at bounding box center [150, 177] width 160 height 24
drag, startPoint x: 132, startPoint y: 188, endPoint x: 69, endPoint y: 165, distance: 66.5
click at [69, 165] on div "7.Awareness Recapping for clarification is a great way to be sure you and your …" at bounding box center [152, 177] width 244 height 35
paste textarea "n excellent way to ensure you and your client are aligned, and you did this wel…"
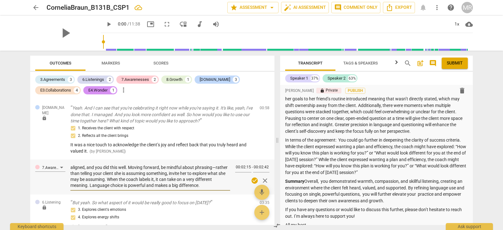
click at [221, 167] on textarea "Recapping for clarification is an excellent way to ensure you and your client a…" at bounding box center [150, 177] width 160 height 24
click at [227, 179] on textarea "Recapping for clarification is an excellent way to ensure you and your client a…" at bounding box center [150, 177] width 160 height 24
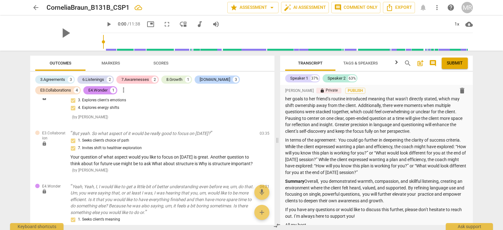
scroll to position [284, 0]
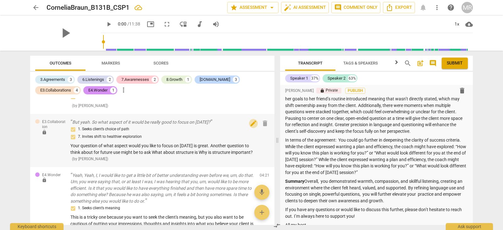
click at [252, 124] on span "edit" at bounding box center [254, 124] width 8 height 8
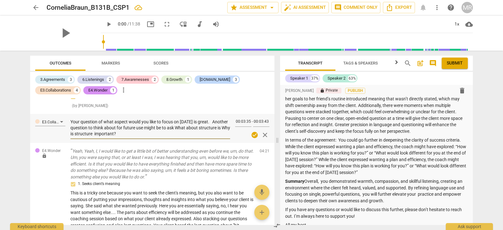
drag, startPoint x: 131, startPoint y: 134, endPoint x: 71, endPoint y: 121, distance: 61.6
click at [71, 121] on textarea "Your question of what aspect would you like to focus on [DATE] is great. Anothe…" at bounding box center [150, 128] width 160 height 18
paste textarea ", “What aspect would you like to focus on [DATE]?” was excellent. For future se…"
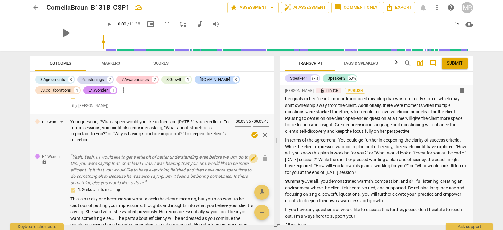
click at [251, 159] on span "edit" at bounding box center [254, 158] width 8 height 8
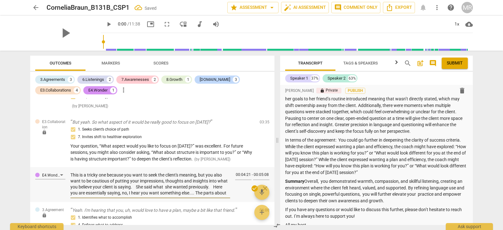
scroll to position [24, 0]
drag, startPoint x: 71, startPoint y: 175, endPoint x: 230, endPoint y: 199, distance: 160.1
click at [230, 199] on div "E4.Wonder This is a tricky one because you want to seek the client's meaning, b…" at bounding box center [152, 184] width 244 height 35
paste textarea "moment—you want to seek the client’s meaning while being careful not to insert …"
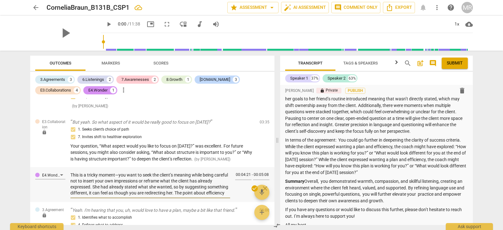
click at [118, 173] on textarea "This is a tricky moment—you want to seek the client’s meaning while being caref…" at bounding box center [150, 184] width 160 height 24
click at [119, 176] on textarea "This is a tricky moment—you want to seek the client’s meaning while being caref…" at bounding box center [150, 184] width 160 height 24
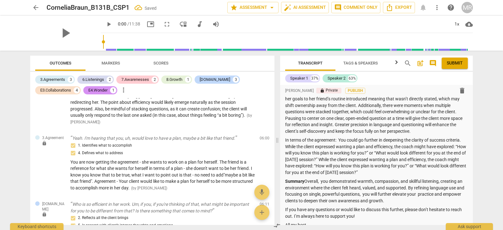
scroll to position [451, 0]
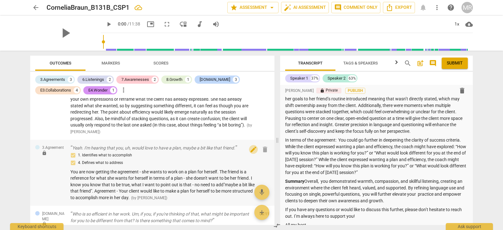
click at [251, 150] on span "edit" at bounding box center [254, 150] width 8 height 8
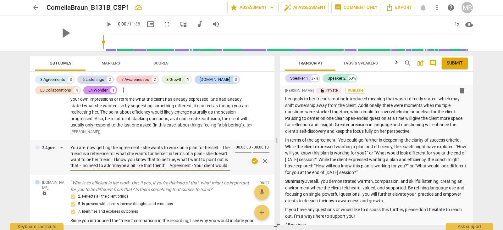
scroll to position [12, 0]
drag, startPoint x: 70, startPoint y: 147, endPoint x: 178, endPoint y: 171, distance: 110.5
click at [178, 171] on div "You are now getting the agreement - she wants to work on a plan for herself. Th…" at bounding box center [150, 157] width 160 height 28
paste textarea "now clarifying the agreement—the client wants to work on creating a plan for he…"
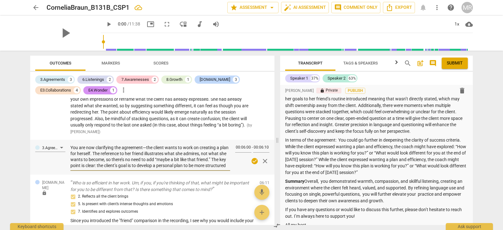
click at [147, 148] on textarea "You are now clarifying the agreement—the client wants to work on creating a pla…" at bounding box center [150, 157] width 160 height 24
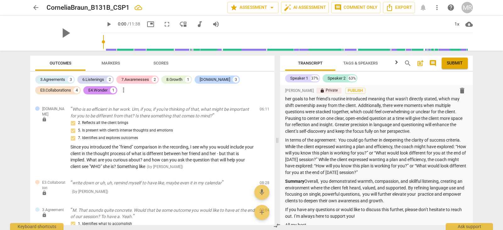
scroll to position [551, 0]
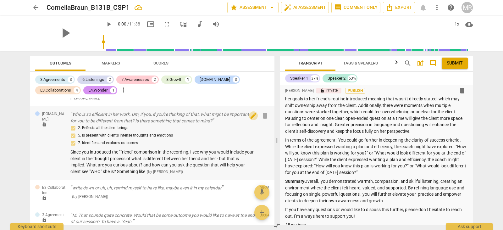
click at [250, 116] on span "edit" at bounding box center [254, 116] width 8 height 8
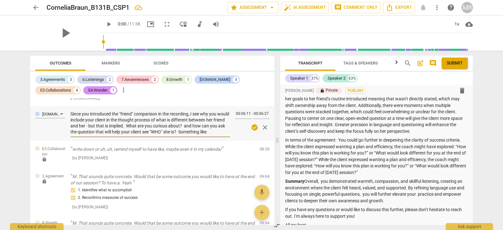
scroll to position [6, 0]
drag, startPoint x: 70, startPoint y: 114, endPoint x: 196, endPoint y: 130, distance: 126.6
click at [196, 130] on textarea "Since you introduced the "friend" comparison in the recording, I see why you wo…" at bounding box center [150, 123] width 160 height 24
click at [178, 122] on textarea "Since you introduced the "friend" comparison in the recording, I see why you wo…" at bounding box center [150, 123] width 160 height 24
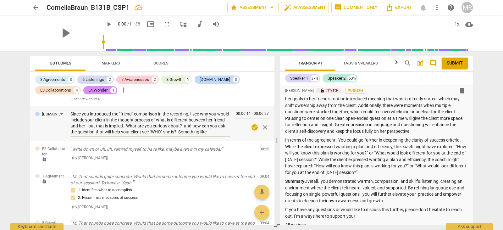
drag, startPoint x: 113, startPoint y: 132, endPoint x: 60, endPoint y: 109, distance: 56.7
click at [60, 109] on div "[DOMAIN_NAME] Since you introduced the "friend" comparison in the recording, I …" at bounding box center [152, 123] width 244 height 35
paste textarea "By introducing the “friend” comparison, it’s understandable why you included yo…"
click at [179, 126] on textarea "By introducing the “friend” comparison, it’s understandable why you included yo…" at bounding box center [150, 123] width 160 height 24
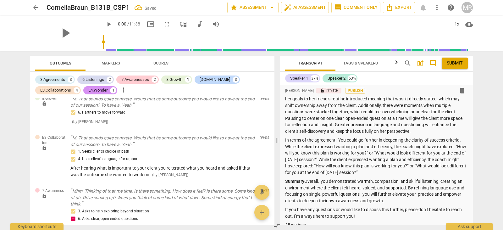
scroll to position [716, 0]
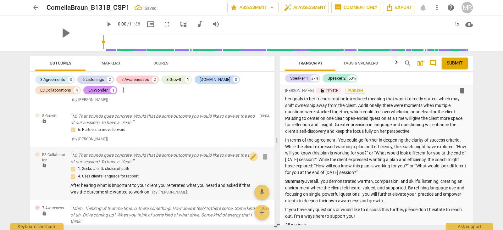
click at [250, 158] on span "edit" at bounding box center [254, 157] width 8 height 8
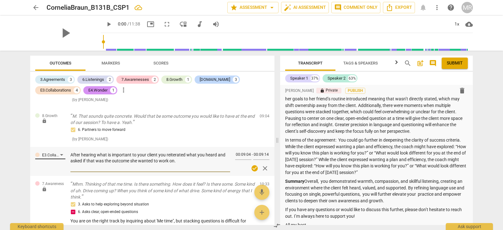
drag, startPoint x: 182, startPoint y: 161, endPoint x: 65, endPoint y: 151, distance: 118.2
click at [65, 151] on div "E3.Collaboration After hearing what is important to your client you reiterated …" at bounding box center [152, 161] width 244 height 29
paste textarea "listening to what was important to your client, you effectively reflected back …"
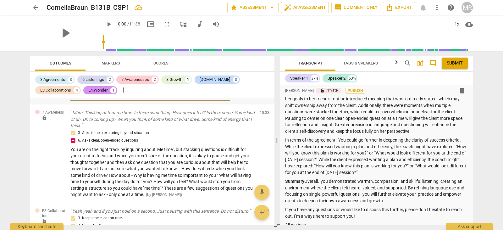
scroll to position [806, 0]
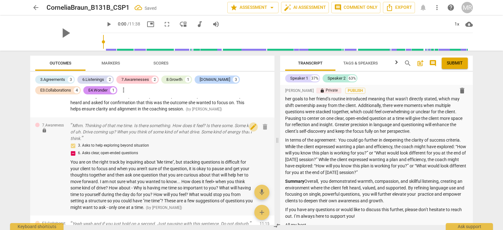
click at [250, 126] on span "edit" at bounding box center [254, 127] width 8 height 8
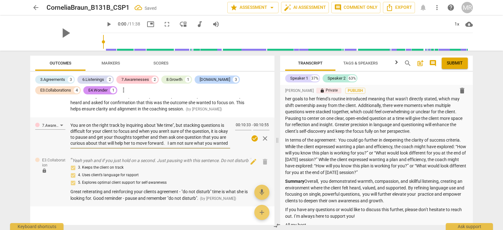
scroll to position [30, 0]
drag, startPoint x: 71, startPoint y: 125, endPoint x: 215, endPoint y: 149, distance: 146.1
click at [215, 149] on div "You are on the right track by inquiring about 'Me time", but stacking questions…" at bounding box center [150, 134] width 160 height 32
paste textarea "exploring the client’s “me time,” but stacking multiple questions can make it d…"
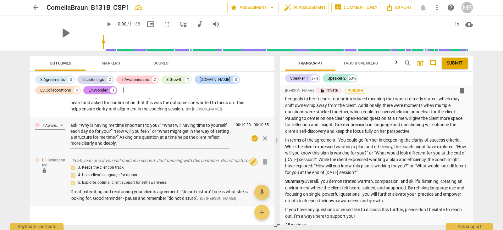
click at [252, 164] on span "edit" at bounding box center [254, 162] width 8 height 8
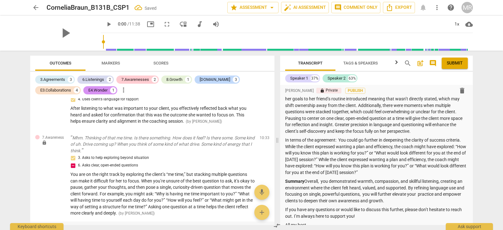
scroll to position [850, 0]
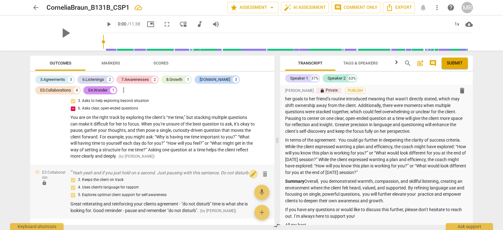
click at [250, 172] on span "edit" at bounding box center [254, 174] width 8 height 8
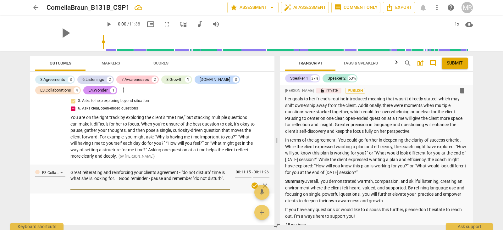
click at [71, 171] on textarea "Great reiterating and reinforcing your clients agreement - "do not disturb" tim…" at bounding box center [150, 179] width 160 height 18
drag, startPoint x: 71, startPoint y: 171, endPoint x: 226, endPoint y: 180, distance: 155.0
click at [226, 180] on textarea "Great reiterating and reinforcing your clients agreement - "do not disturb" tim…" at bounding box center [150, 179] width 160 height 18
paste textarea "Excellent job reiterating and reinforcing your client’s agreement—her “do not d…"
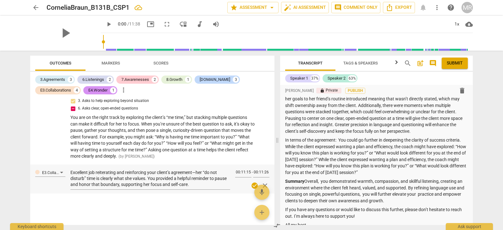
click at [232, 180] on div "E3.Collaboration Excellent job reiterating and reinforcing your client’s agreem…" at bounding box center [152, 179] width 244 height 29
click at [196, 173] on textarea "Excellent job reiterating and reinforcing your client’s agreement—her “do not d…" at bounding box center [150, 179] width 160 height 18
click at [208, 186] on textarea "Excellent job reiterating and reinforcing your client’s agreement her “do not d…" at bounding box center [150, 179] width 160 height 18
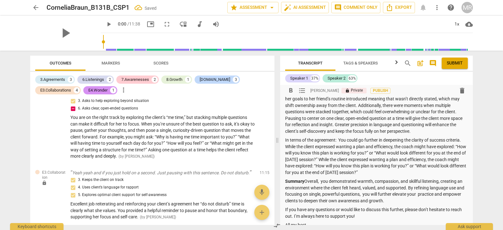
click at [361, 218] on p "If you have any questions or would like to discuss this further, please don’t h…" at bounding box center [376, 212] width 183 height 13
click at [285, 209] on p "If you have any questions or would like to discuss this further, please don’t h…" at bounding box center [376, 212] width 183 height 13
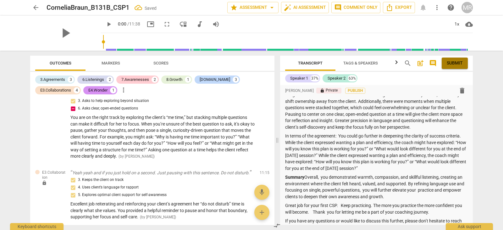
click at [457, 64] on span "Submit" at bounding box center [455, 63] width 16 height 6
